Goal: Task Accomplishment & Management: Manage account settings

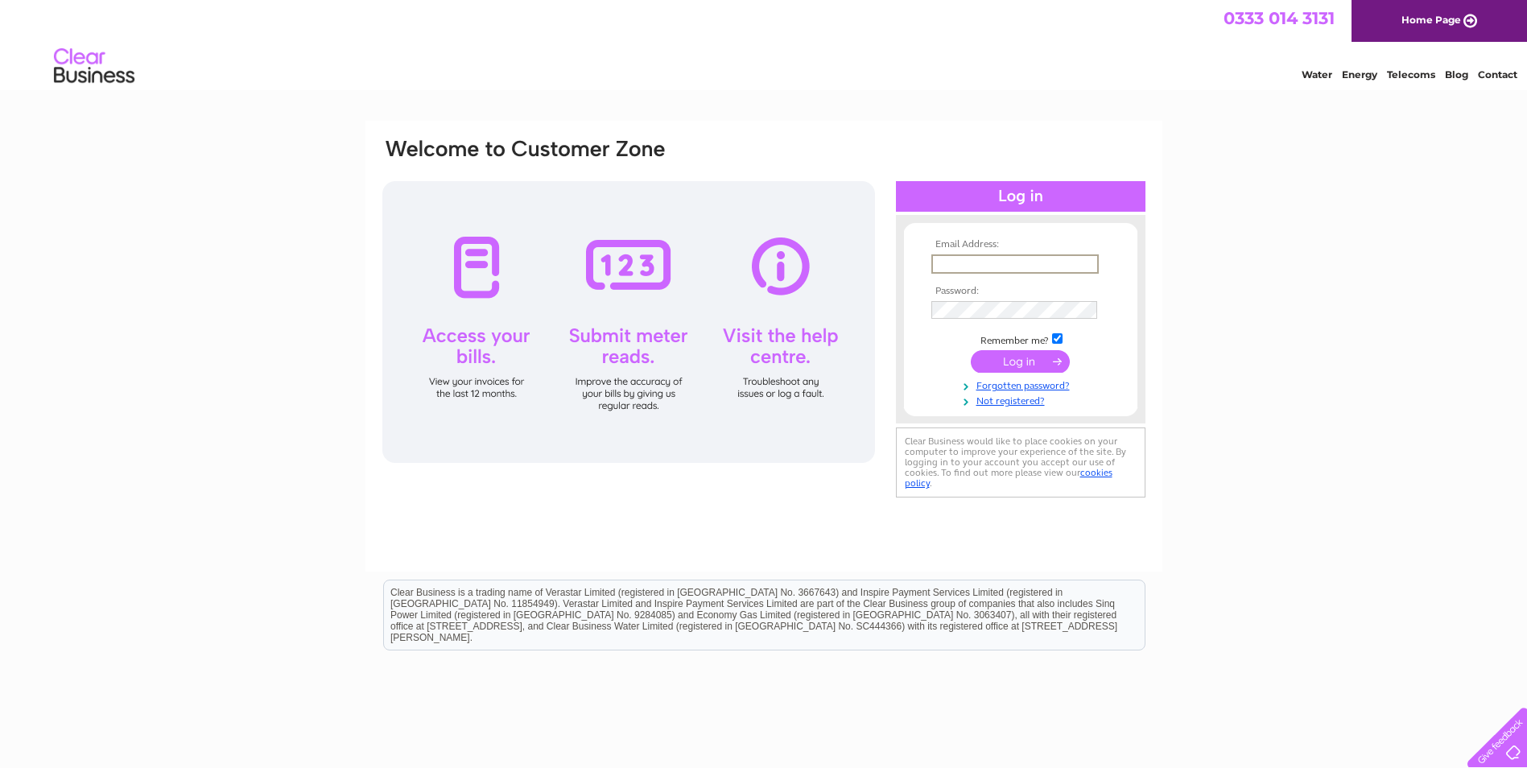
click at [957, 264] on input "text" at bounding box center [1015, 263] width 167 height 19
type input "robertblair1@hotmail.com"
click at [1011, 358] on input "submit" at bounding box center [1020, 361] width 99 height 23
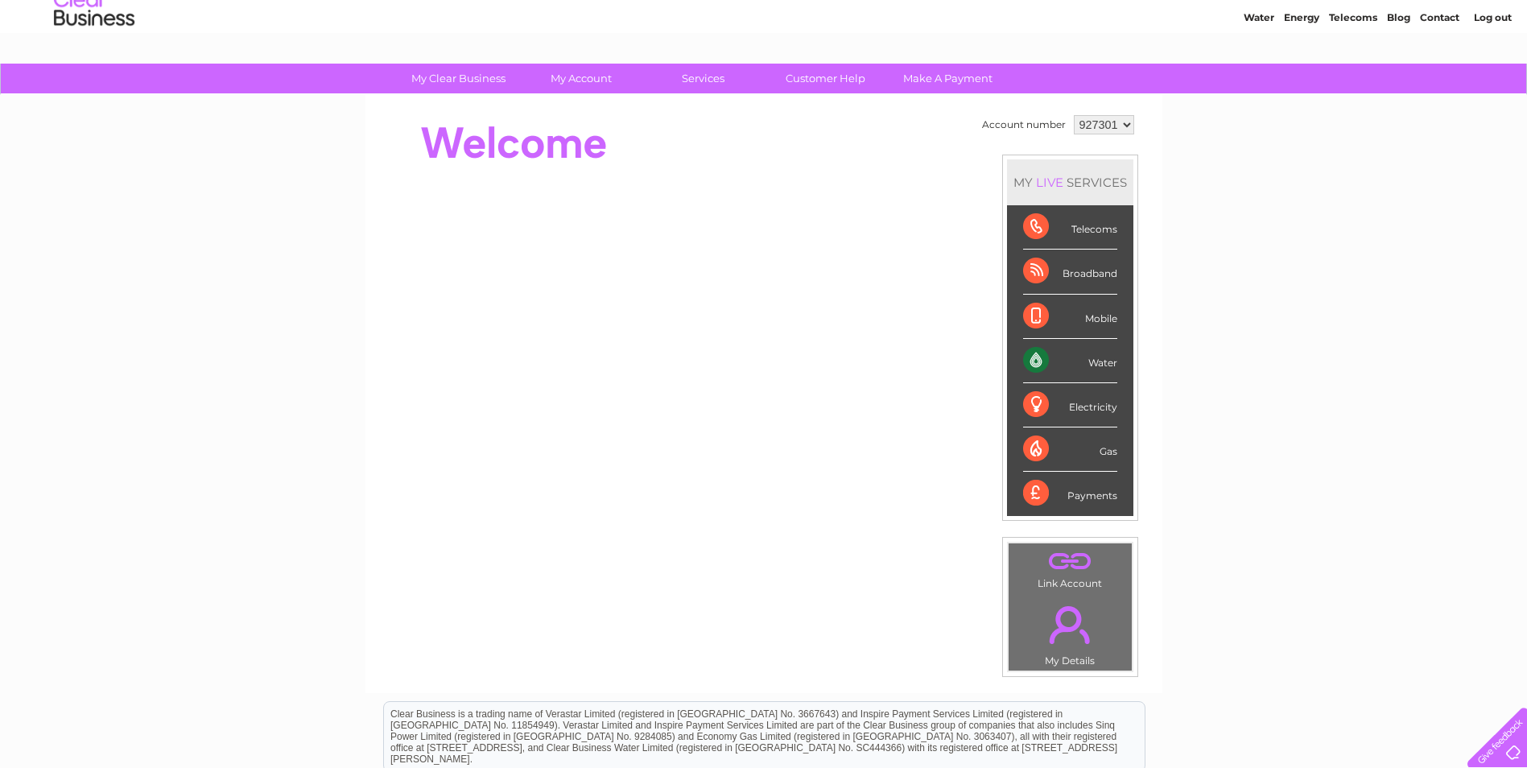
scroll to position [81, 0]
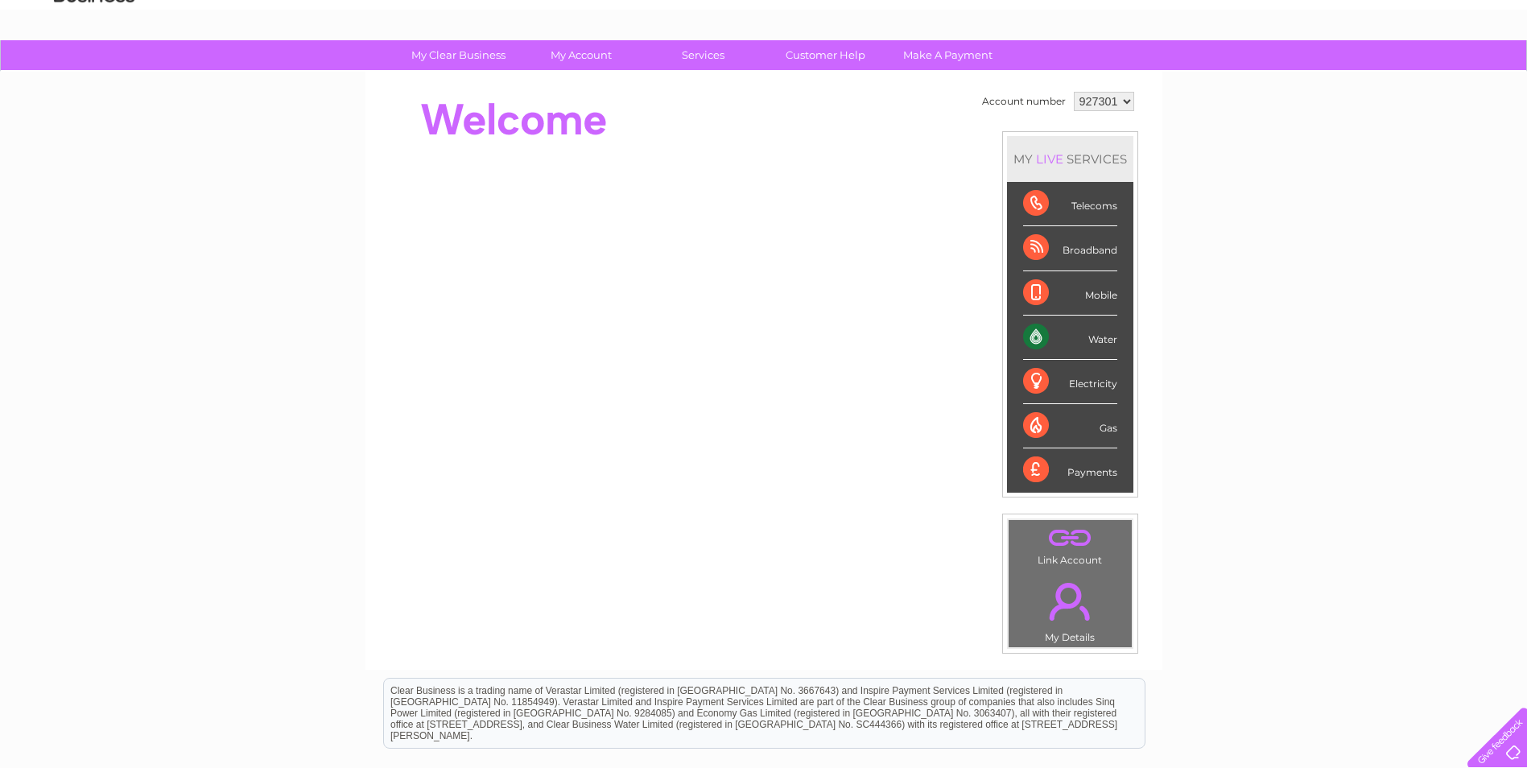
click at [1075, 589] on link "." at bounding box center [1070, 601] width 115 height 56
click at [1065, 585] on link "." at bounding box center [1070, 601] width 115 height 56
click at [1044, 339] on div "Water" at bounding box center [1070, 338] width 94 height 44
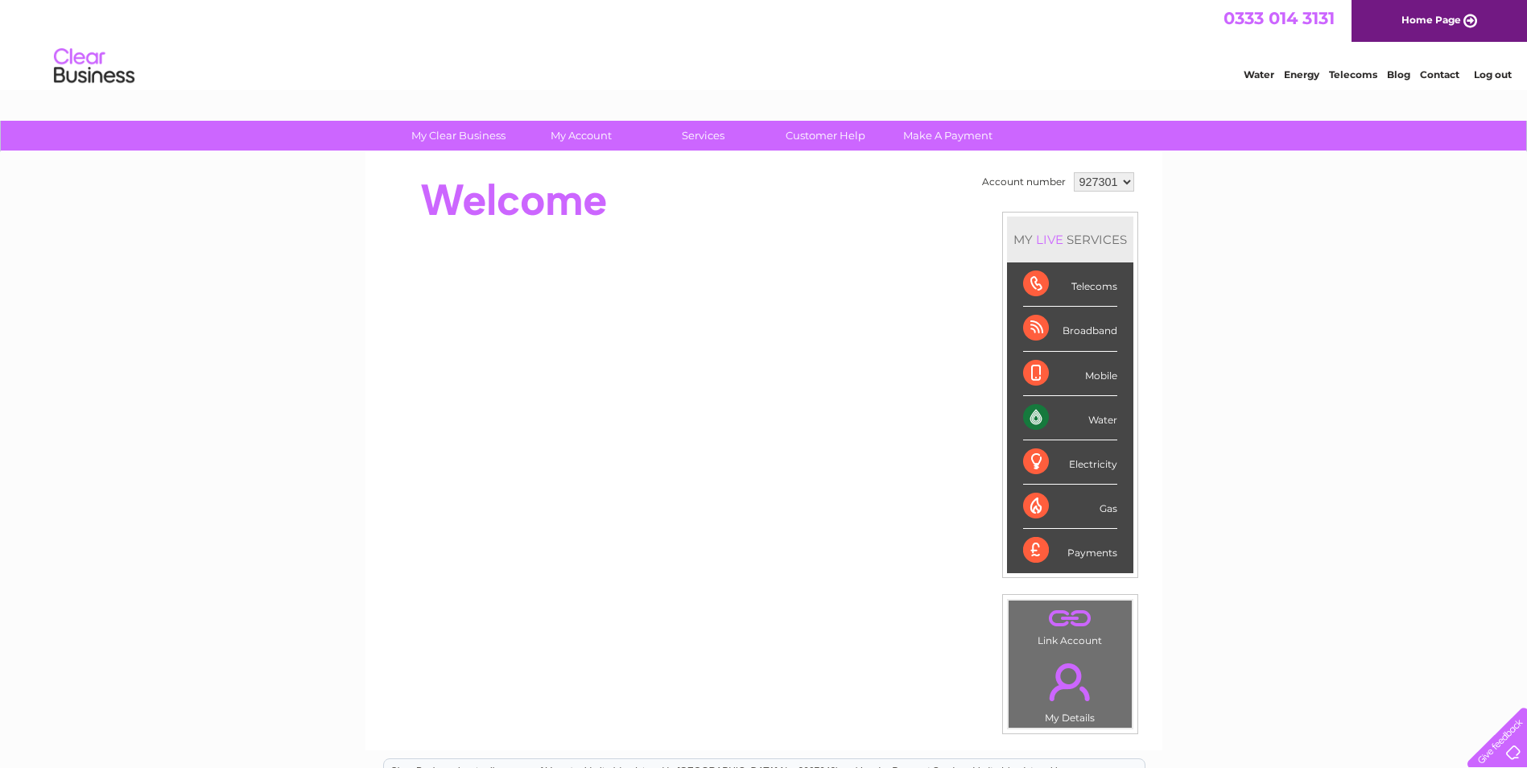
click at [1060, 239] on div "LIVE" at bounding box center [1050, 239] width 34 height 15
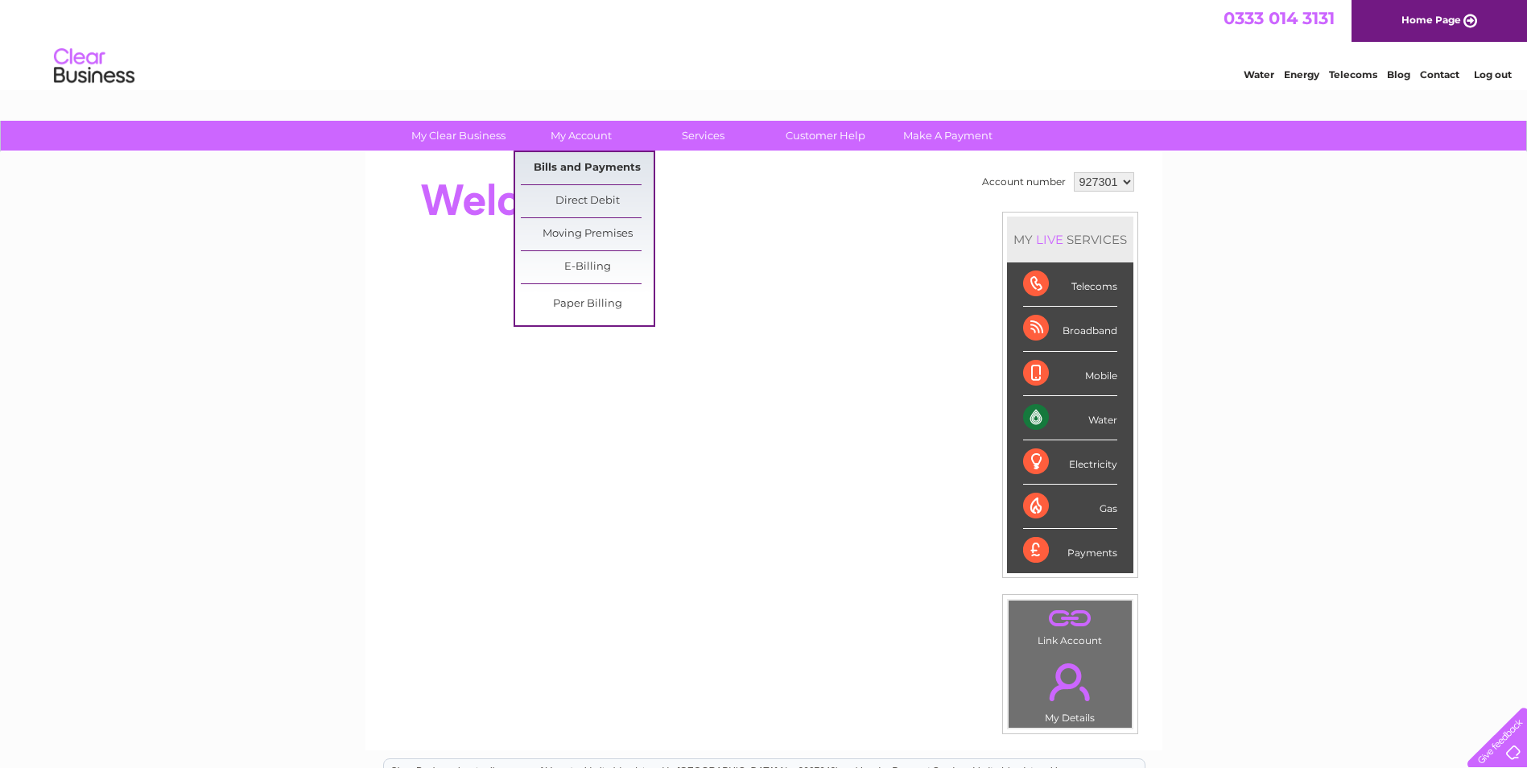
click at [606, 167] on link "Bills and Payments" at bounding box center [587, 168] width 133 height 32
click at [607, 163] on link "Bills and Payments" at bounding box center [587, 168] width 133 height 32
click at [570, 167] on link "Bills and Payments" at bounding box center [587, 168] width 133 height 32
click at [566, 167] on link "Bills and Payments" at bounding box center [587, 168] width 133 height 32
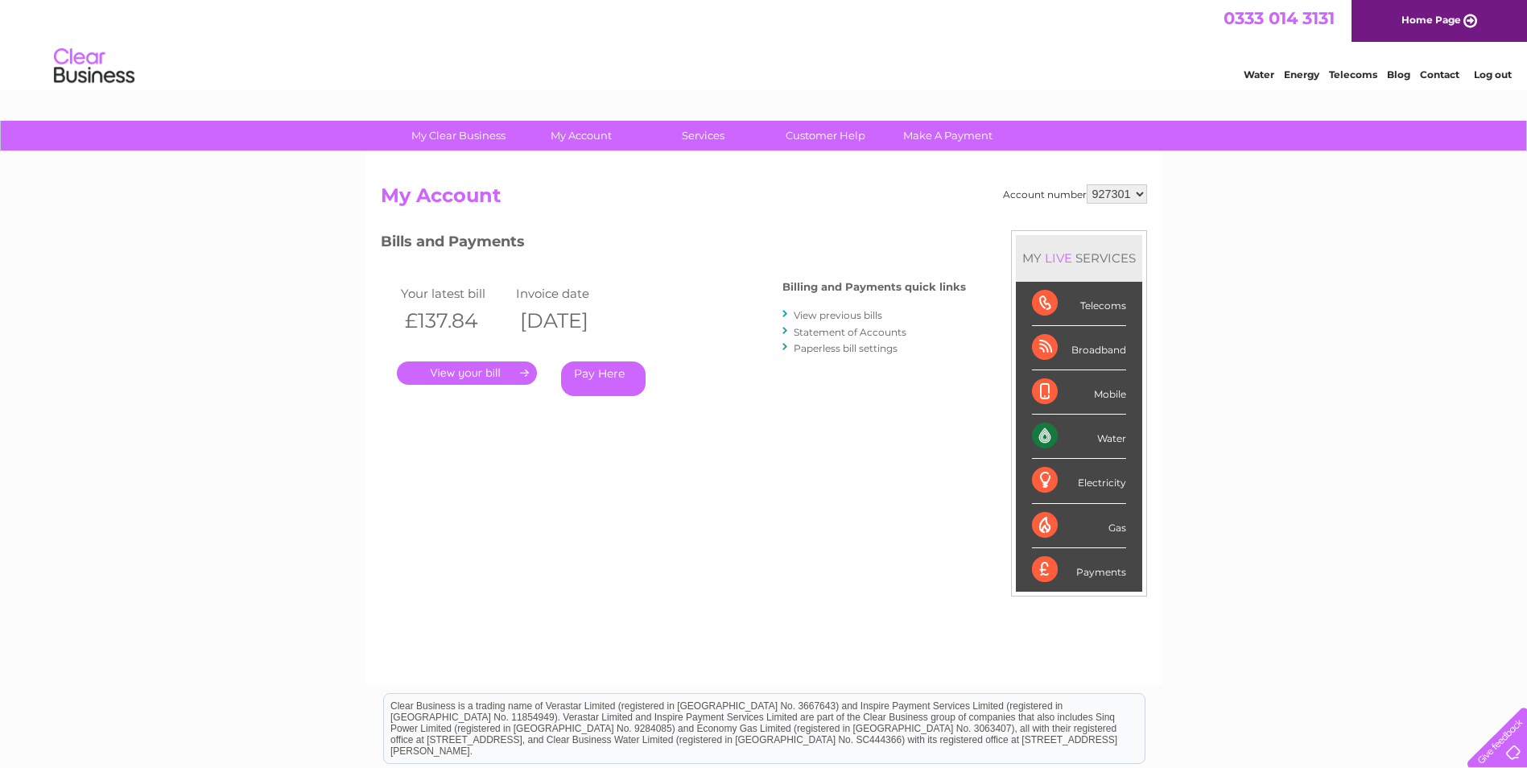
click at [482, 371] on link "." at bounding box center [467, 373] width 140 height 23
